Goal: Task Accomplishment & Management: Use online tool/utility

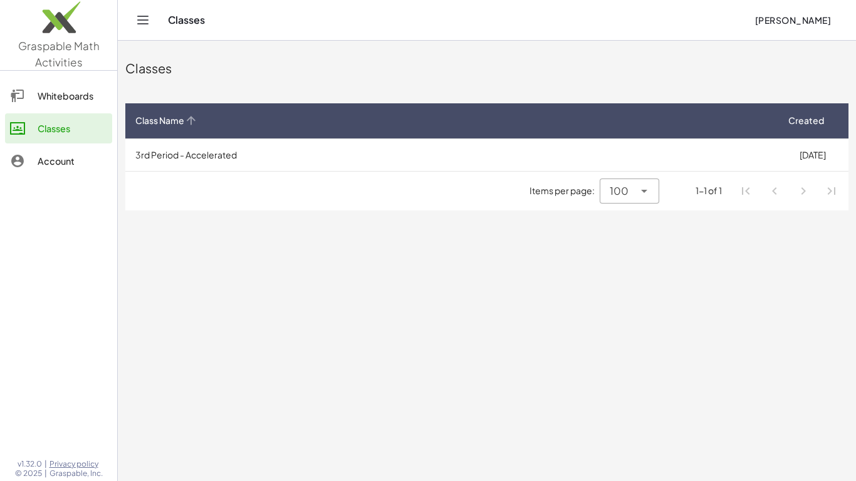
click at [175, 122] on span "Class Name" at bounding box center [159, 120] width 49 height 13
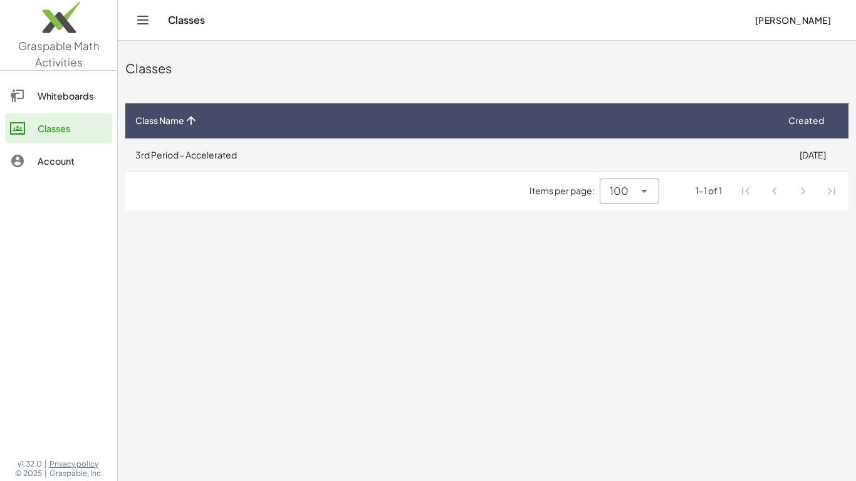
click at [212, 154] on td "3rd Period - Accelerated" at bounding box center [450, 154] width 651 height 33
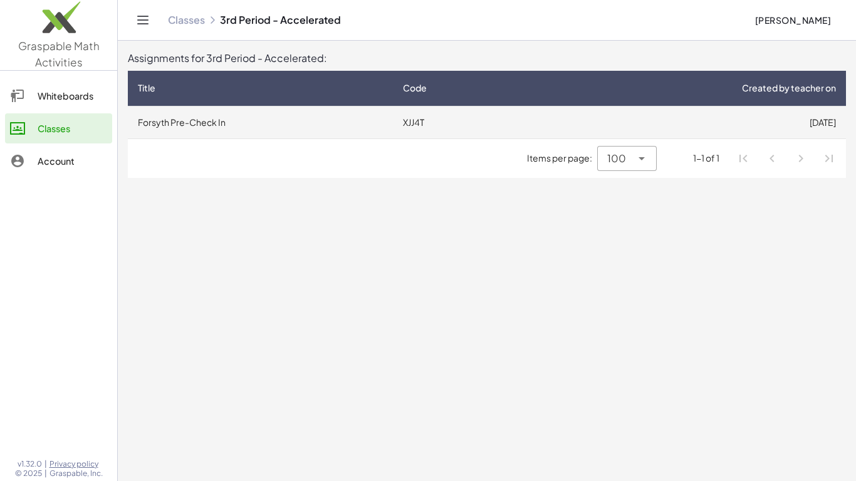
click at [316, 130] on td "Forsyth Pre-Check In" at bounding box center [260, 122] width 265 height 33
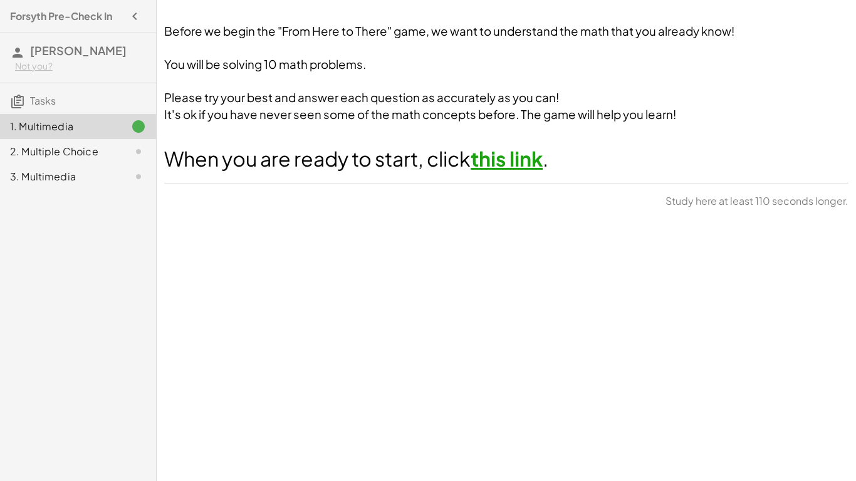
click at [502, 148] on link "this link" at bounding box center [506, 158] width 72 height 25
